Goal: Information Seeking & Learning: Learn about a topic

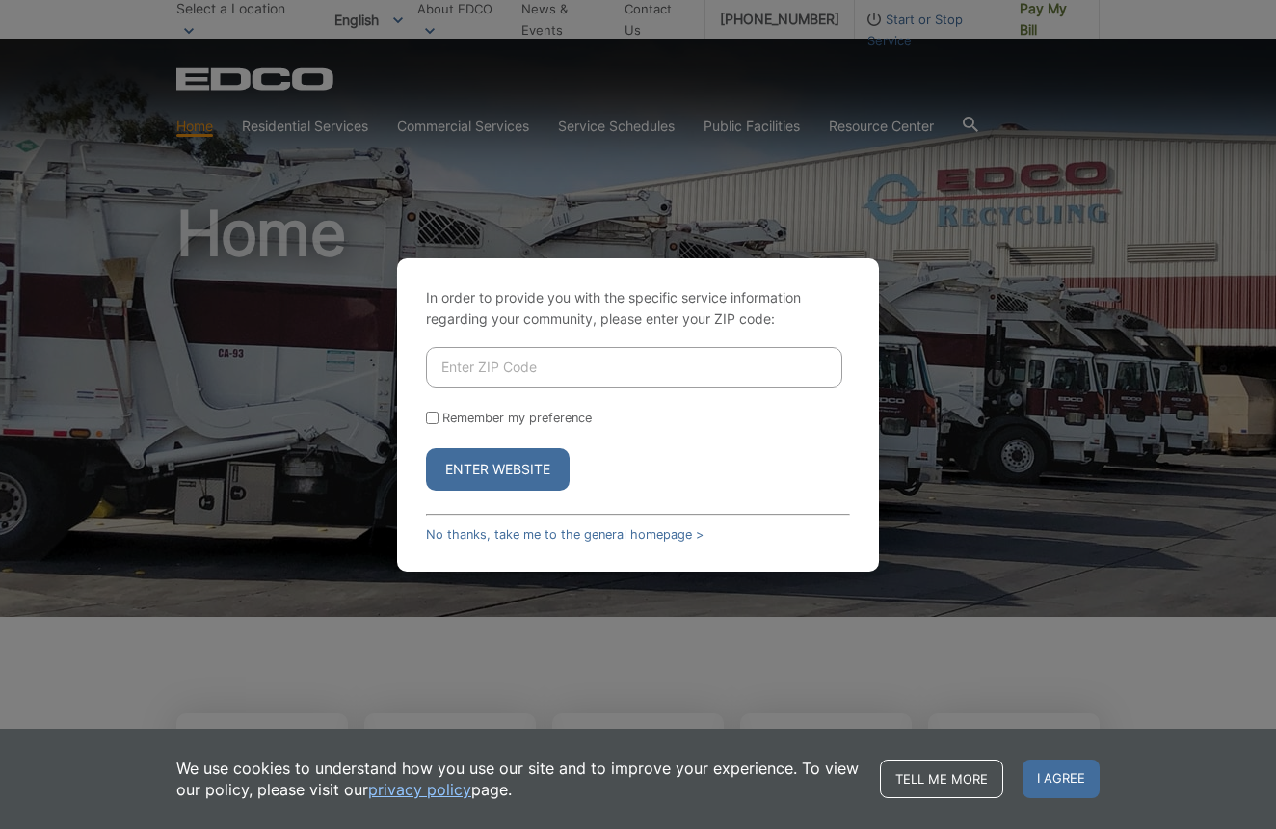
click at [516, 362] on input "Enter ZIP Code" at bounding box center [634, 367] width 416 height 40
type input "92082"
click at [439, 418] on div "Remember my preference" at bounding box center [638, 418] width 424 height 14
click at [438, 418] on div "Remember my preference" at bounding box center [638, 418] width 424 height 14
click at [430, 414] on input "Remember my preference" at bounding box center [432, 418] width 13 height 13
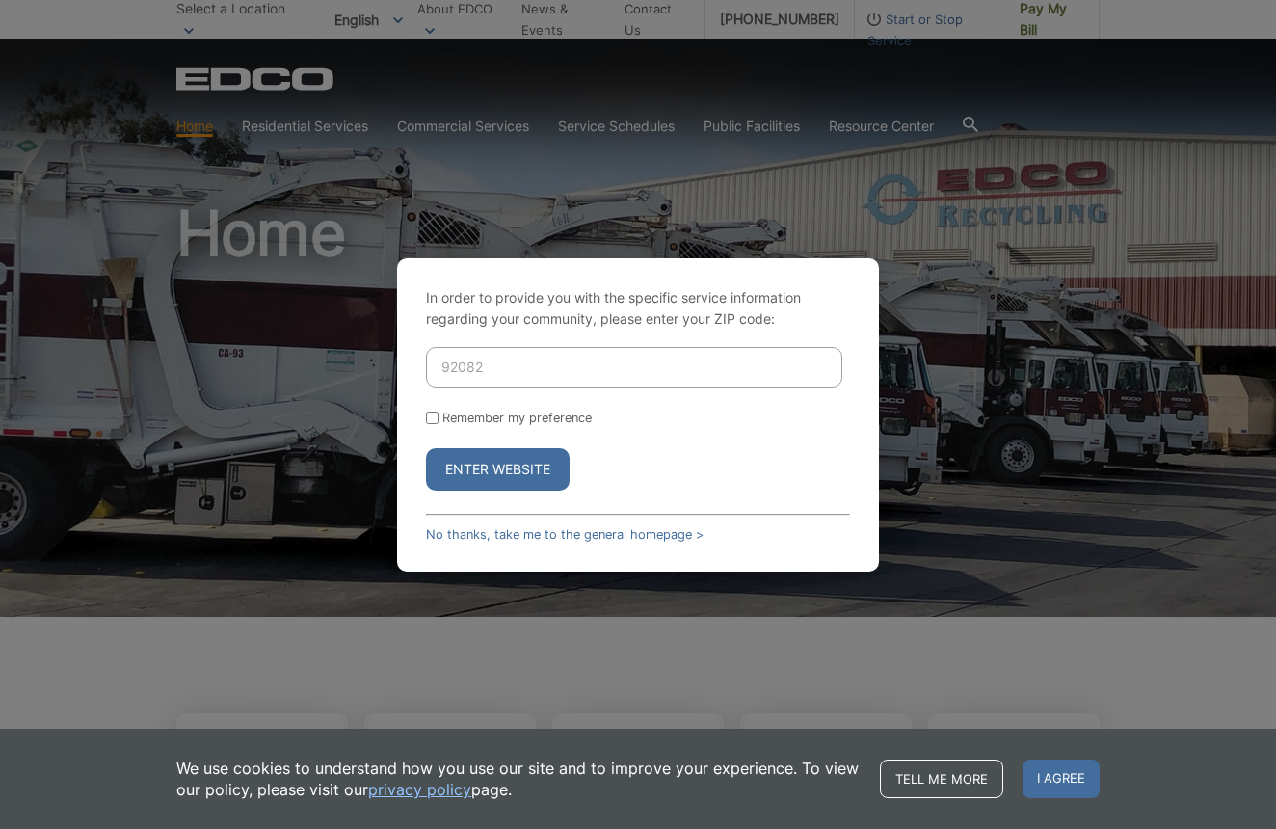
checkbox input "true"
click at [476, 469] on button "Enter Website" at bounding box center [498, 469] width 144 height 42
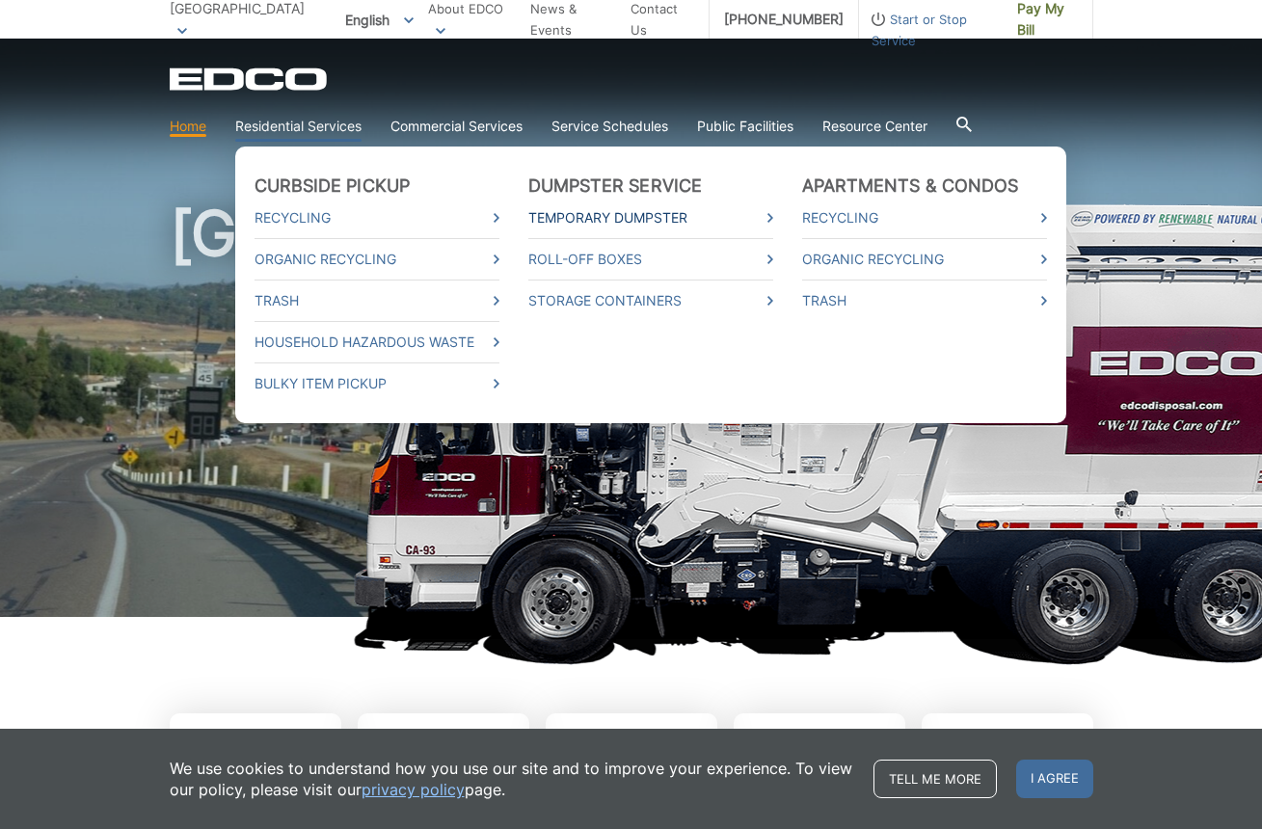
click at [636, 221] on link "Temporary Dumpster" at bounding box center [650, 217] width 245 height 21
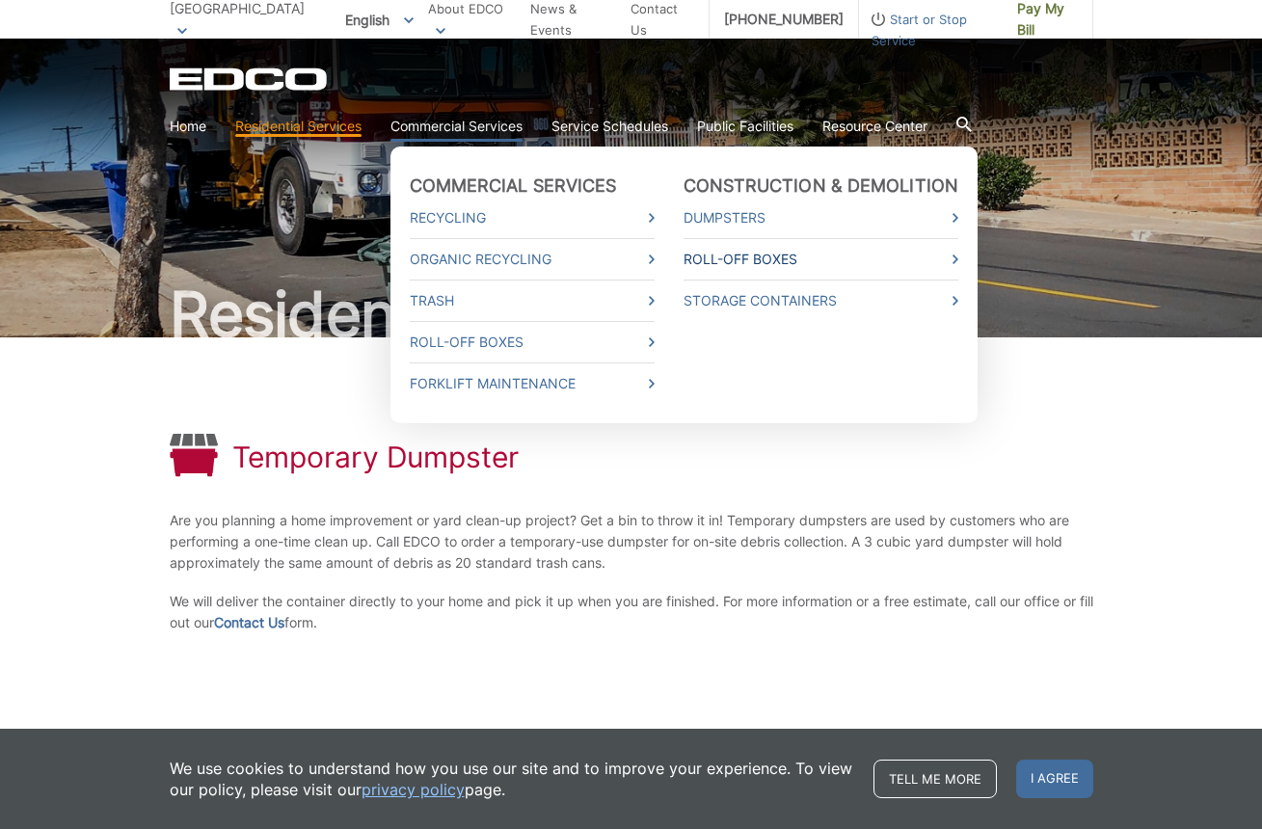
click at [763, 261] on link "Roll-Off Boxes" at bounding box center [821, 259] width 276 height 21
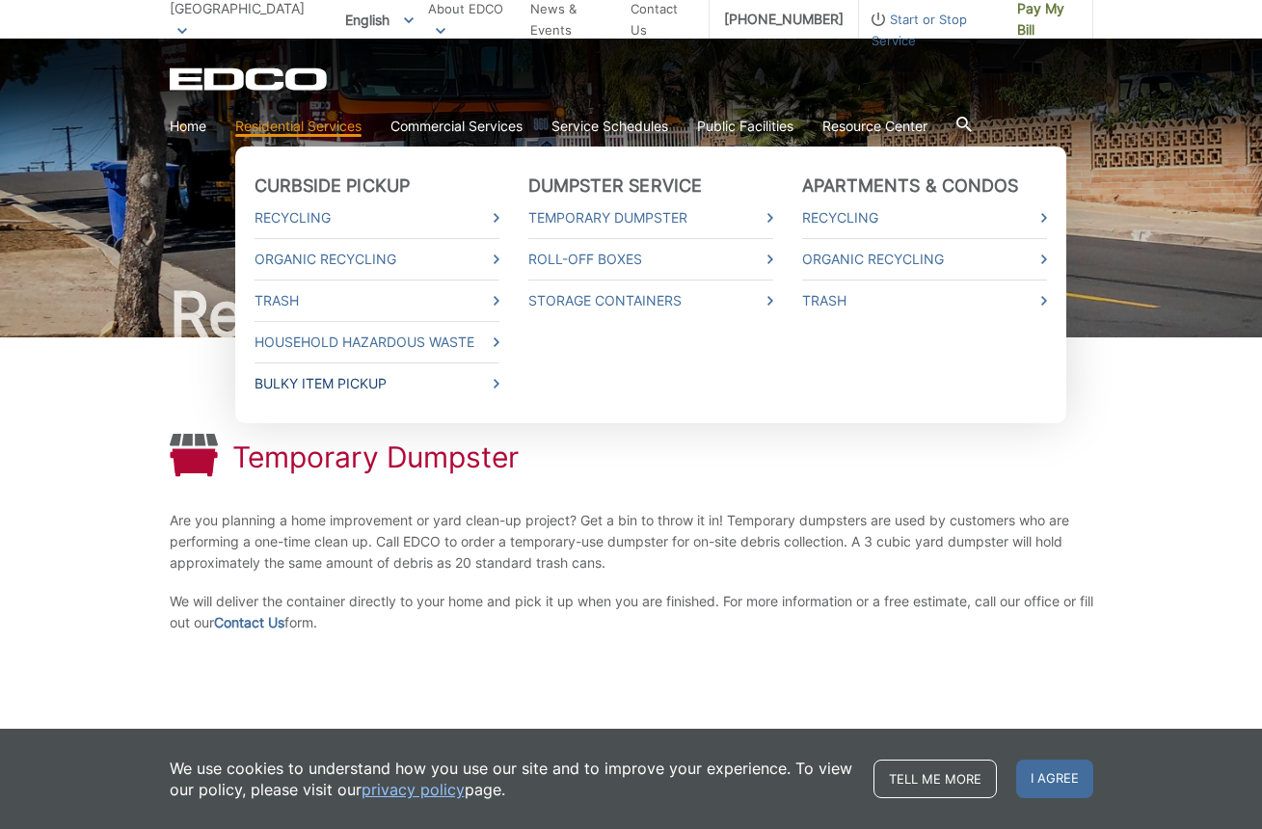
click at [346, 385] on link "Bulky Item Pickup" at bounding box center [377, 383] width 245 height 21
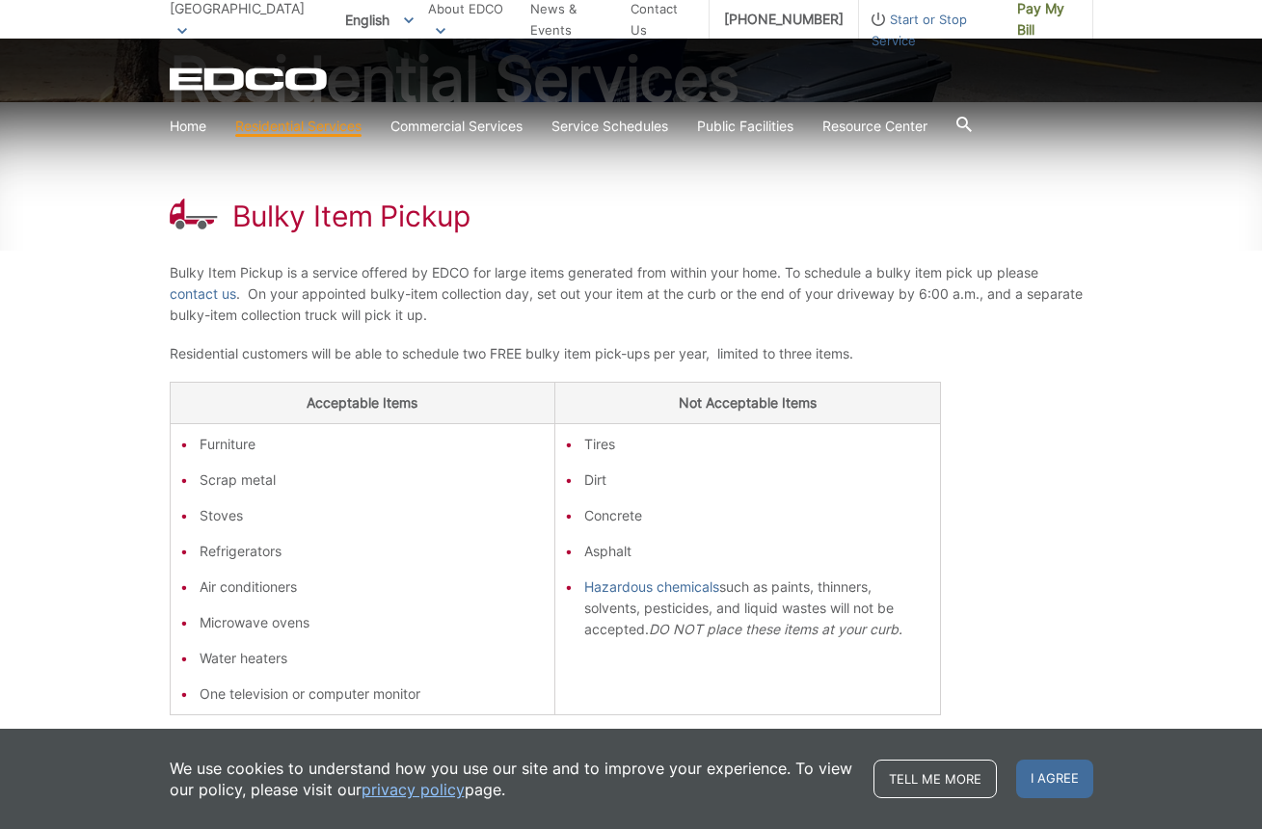
scroll to position [253, 0]
